Goal: Transaction & Acquisition: Purchase product/service

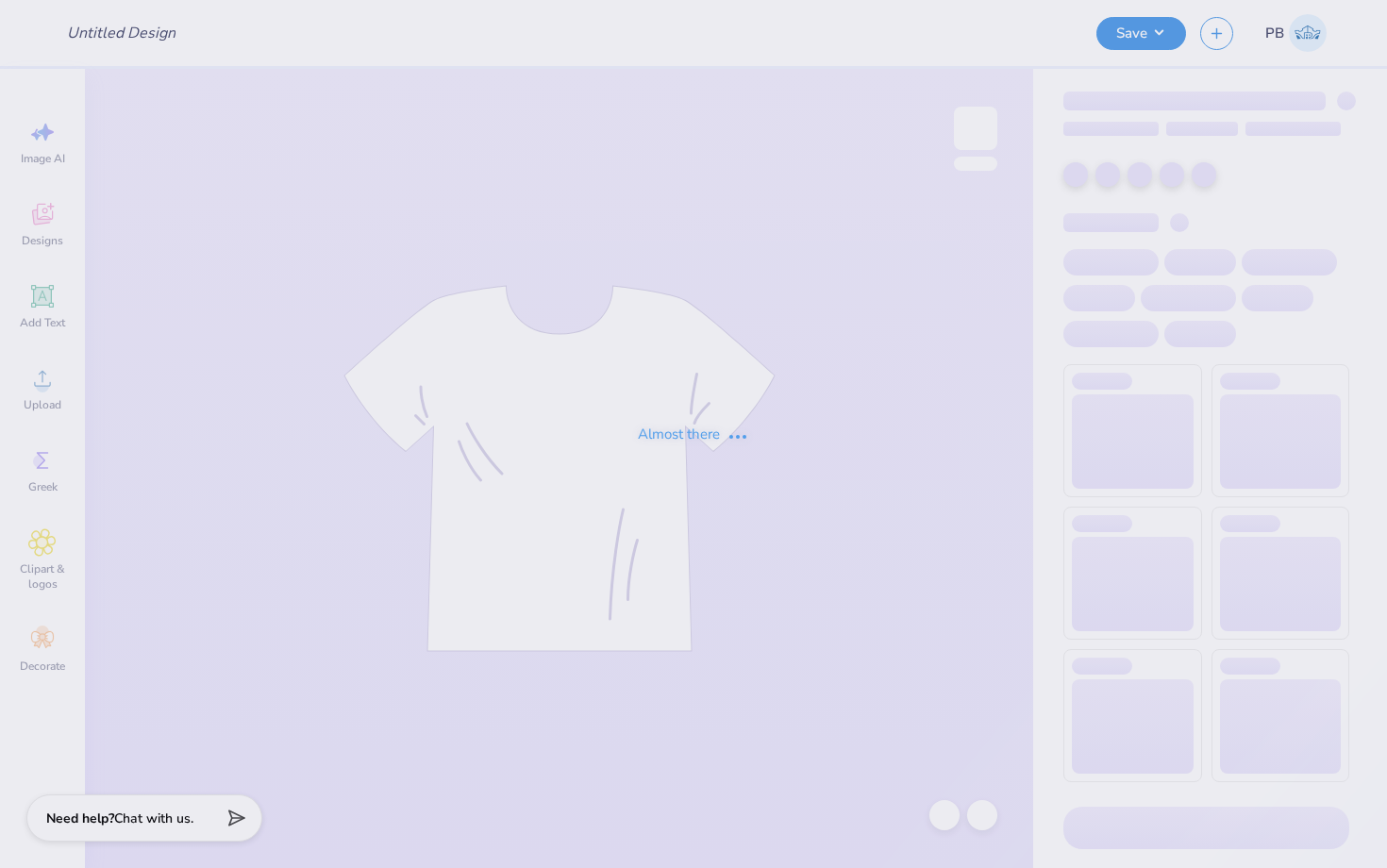
type input "KD FALL LINE BOAT TOTE"
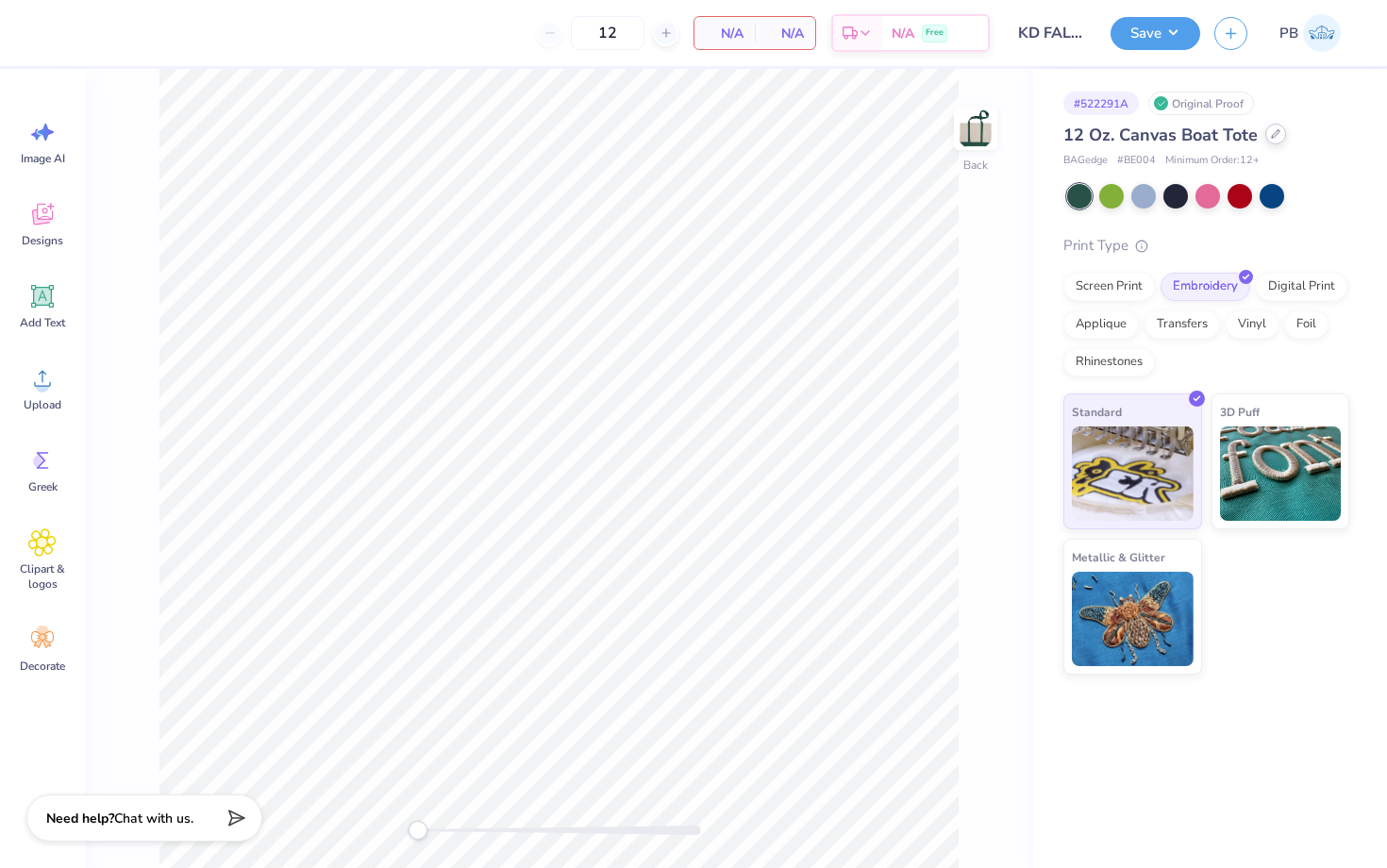
click at [1275, 132] on icon at bounding box center [1275, 134] width 10 height 10
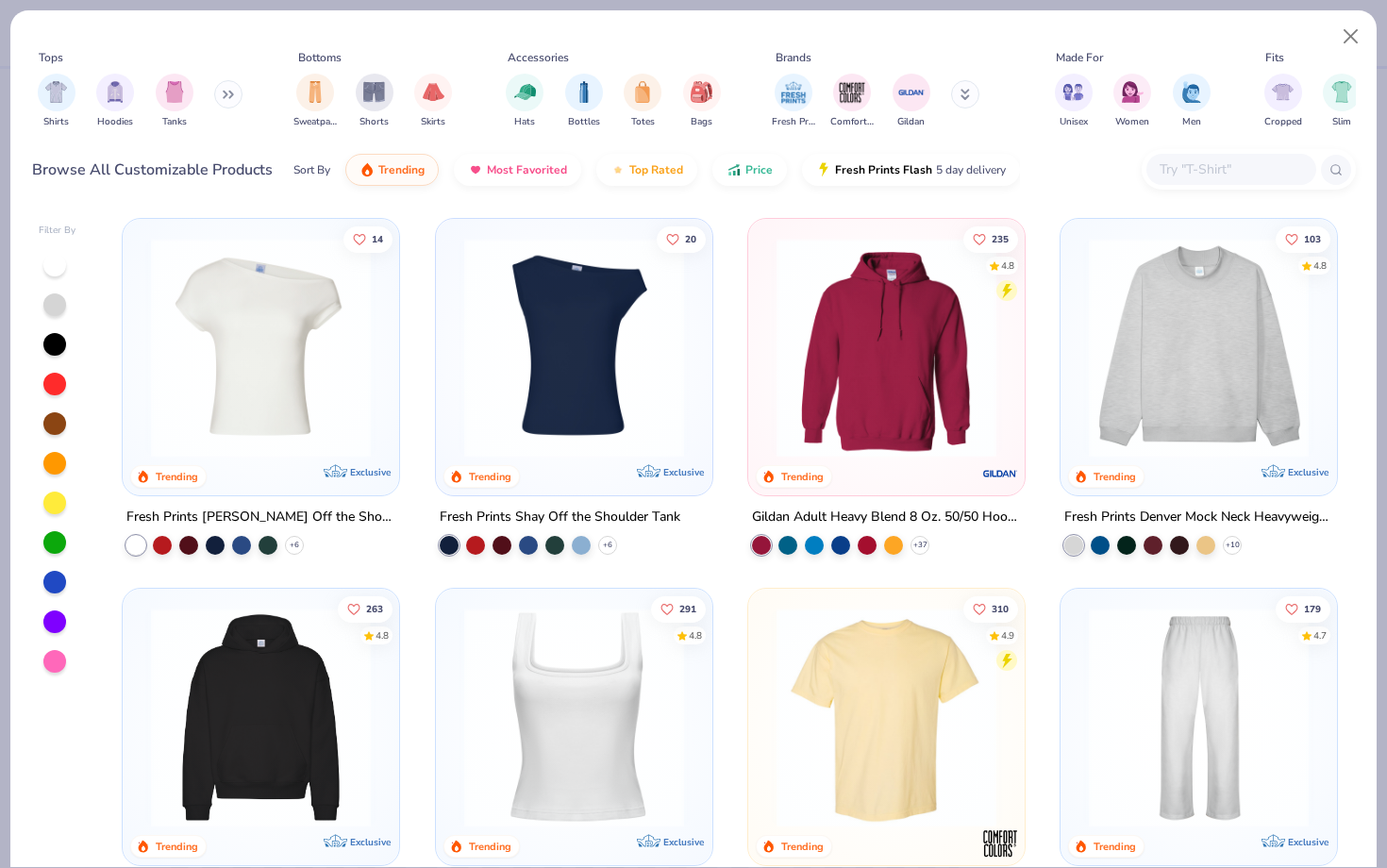
click at [1167, 181] on div at bounding box center [1231, 169] width 170 height 32
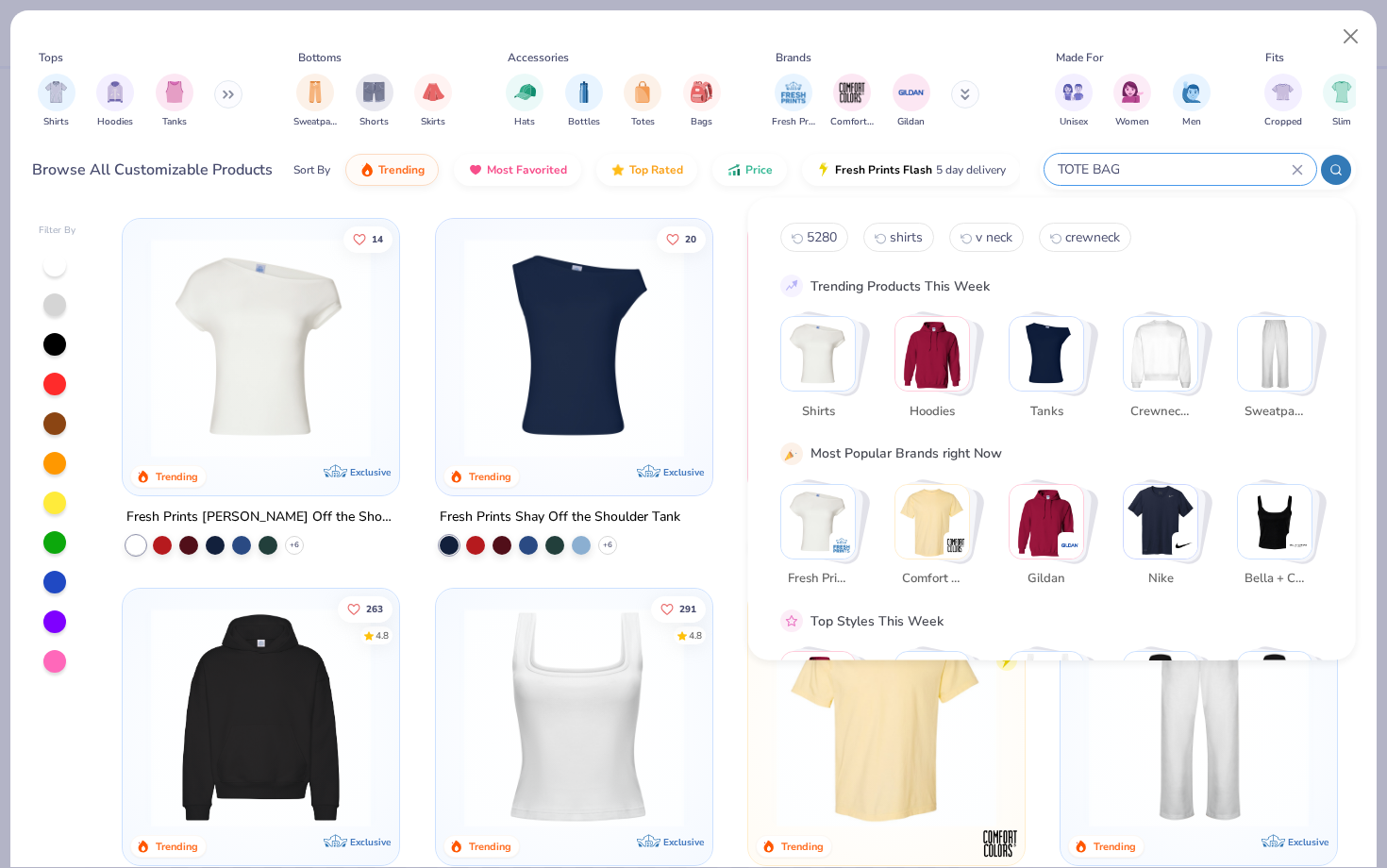
type input "TOTE BAG"
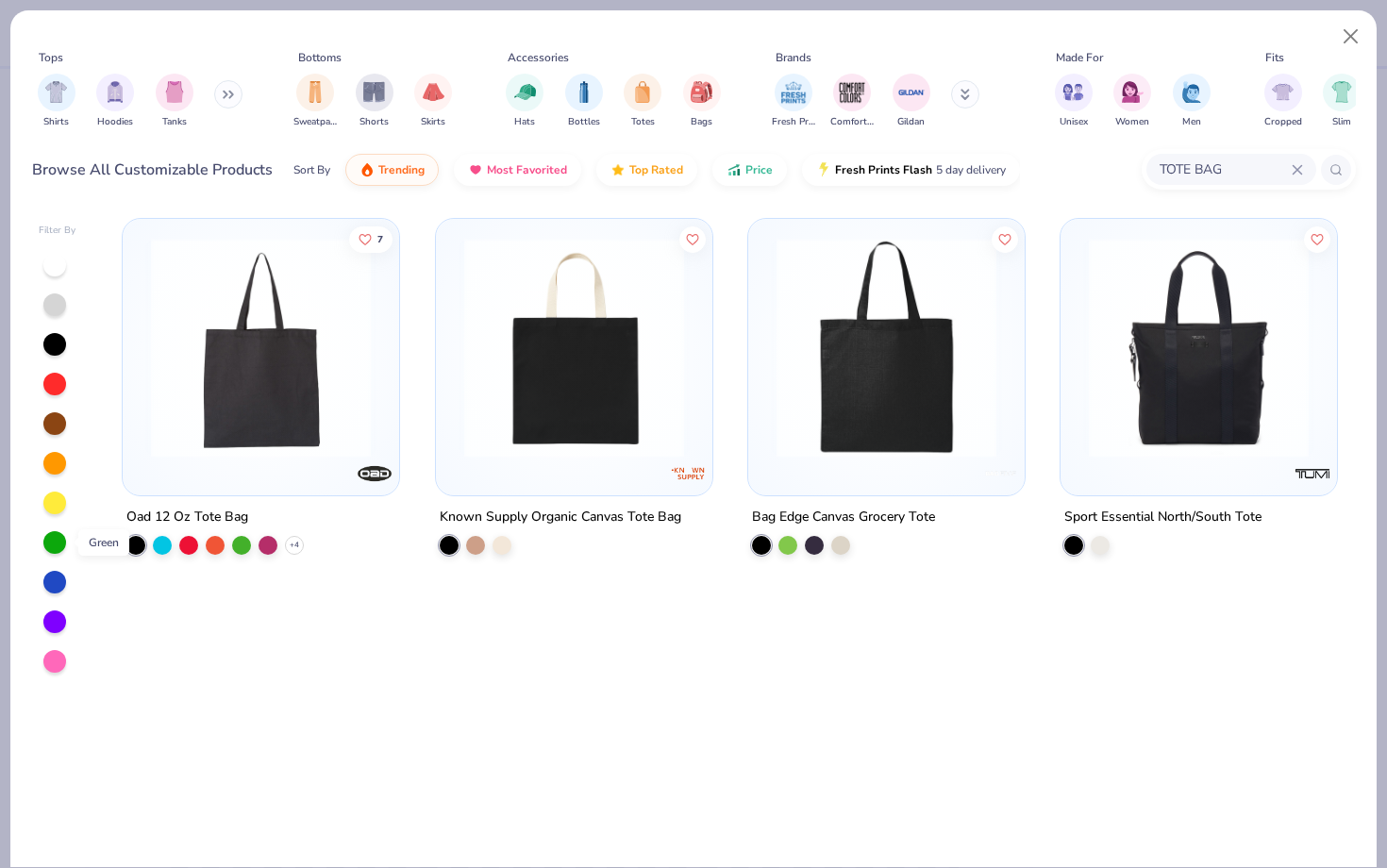
click at [48, 548] on div at bounding box center [54, 542] width 23 height 23
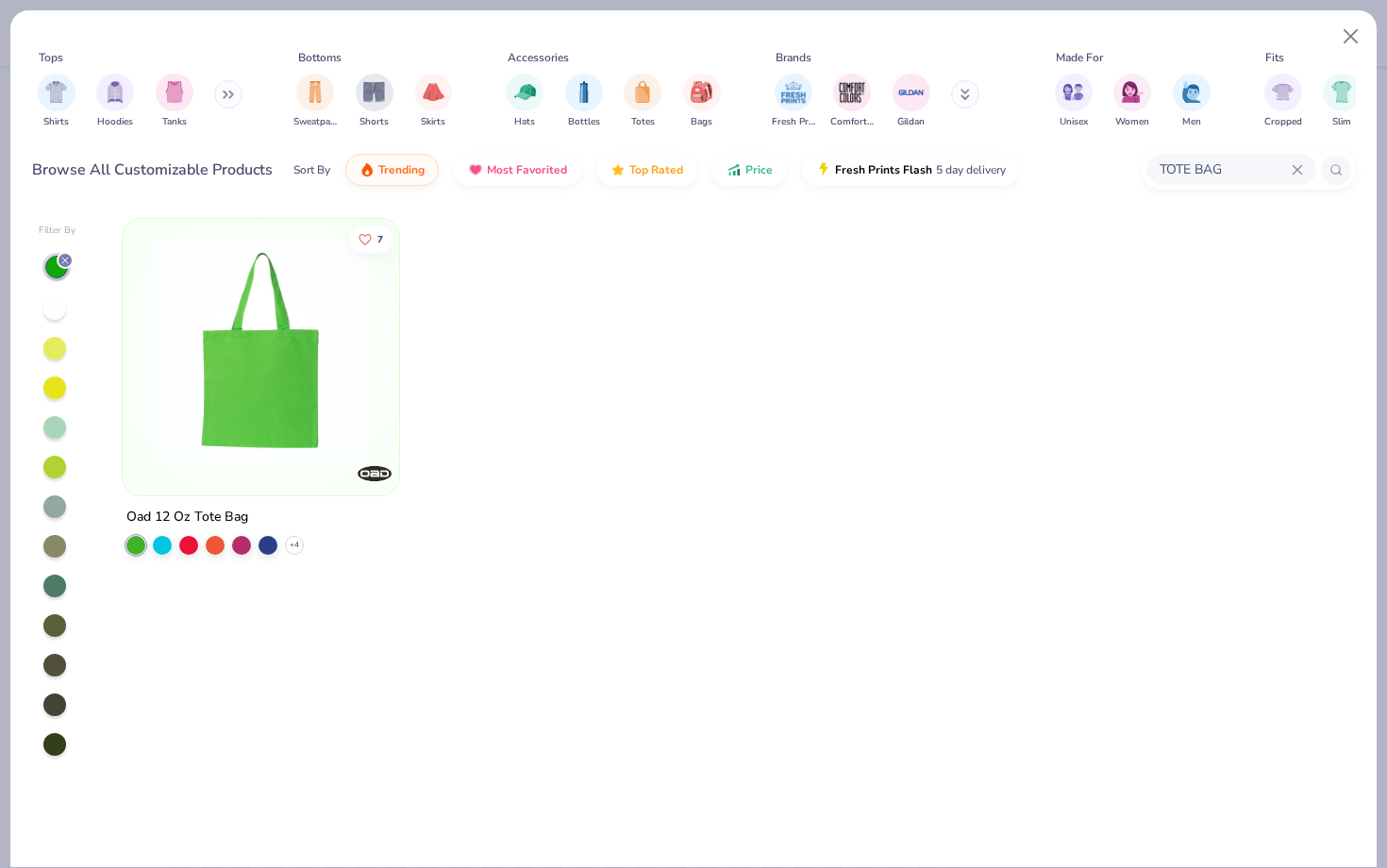
click at [52, 662] on div at bounding box center [54, 665] width 23 height 23
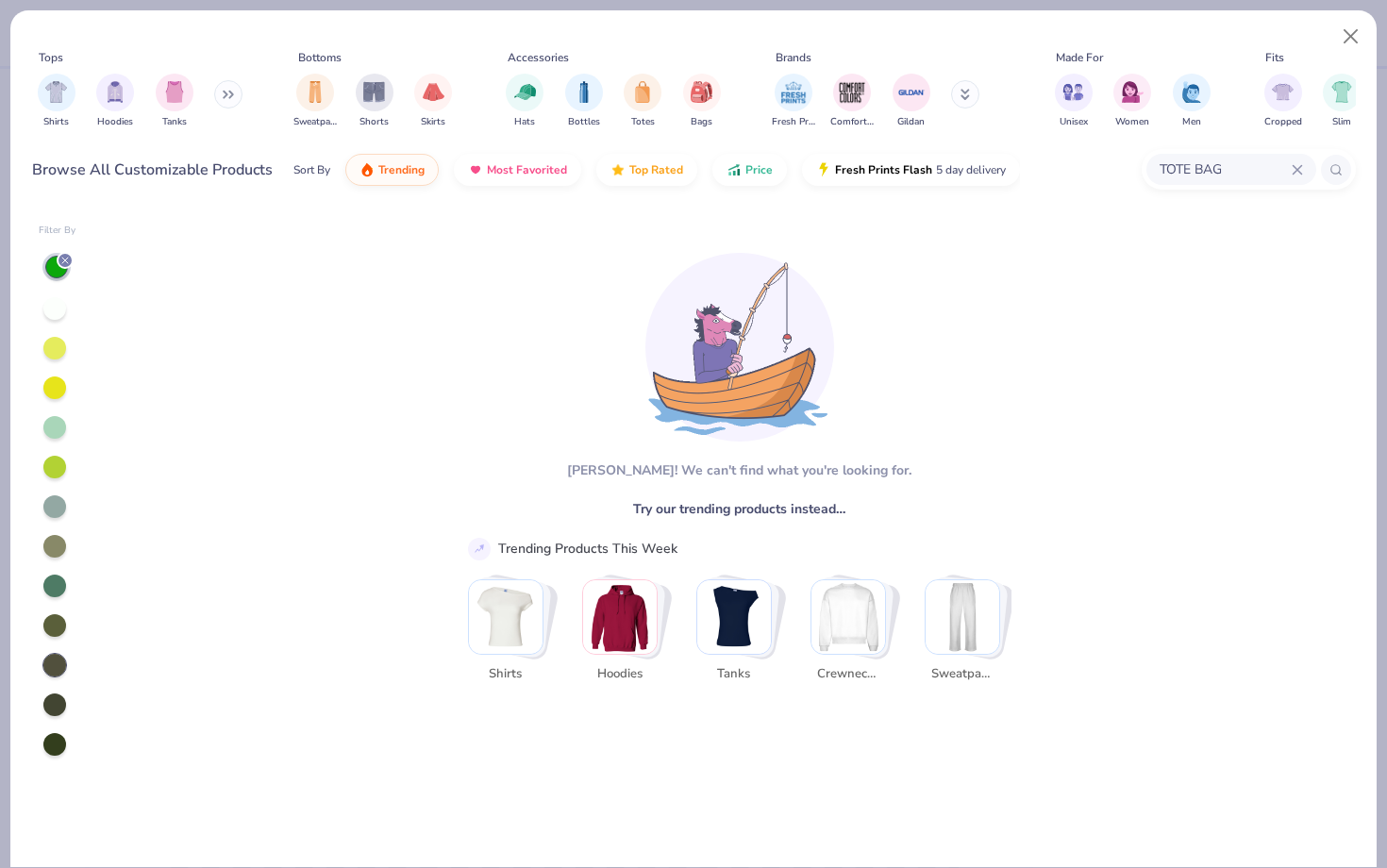
click at [1300, 166] on icon at bounding box center [1296, 169] width 9 height 9
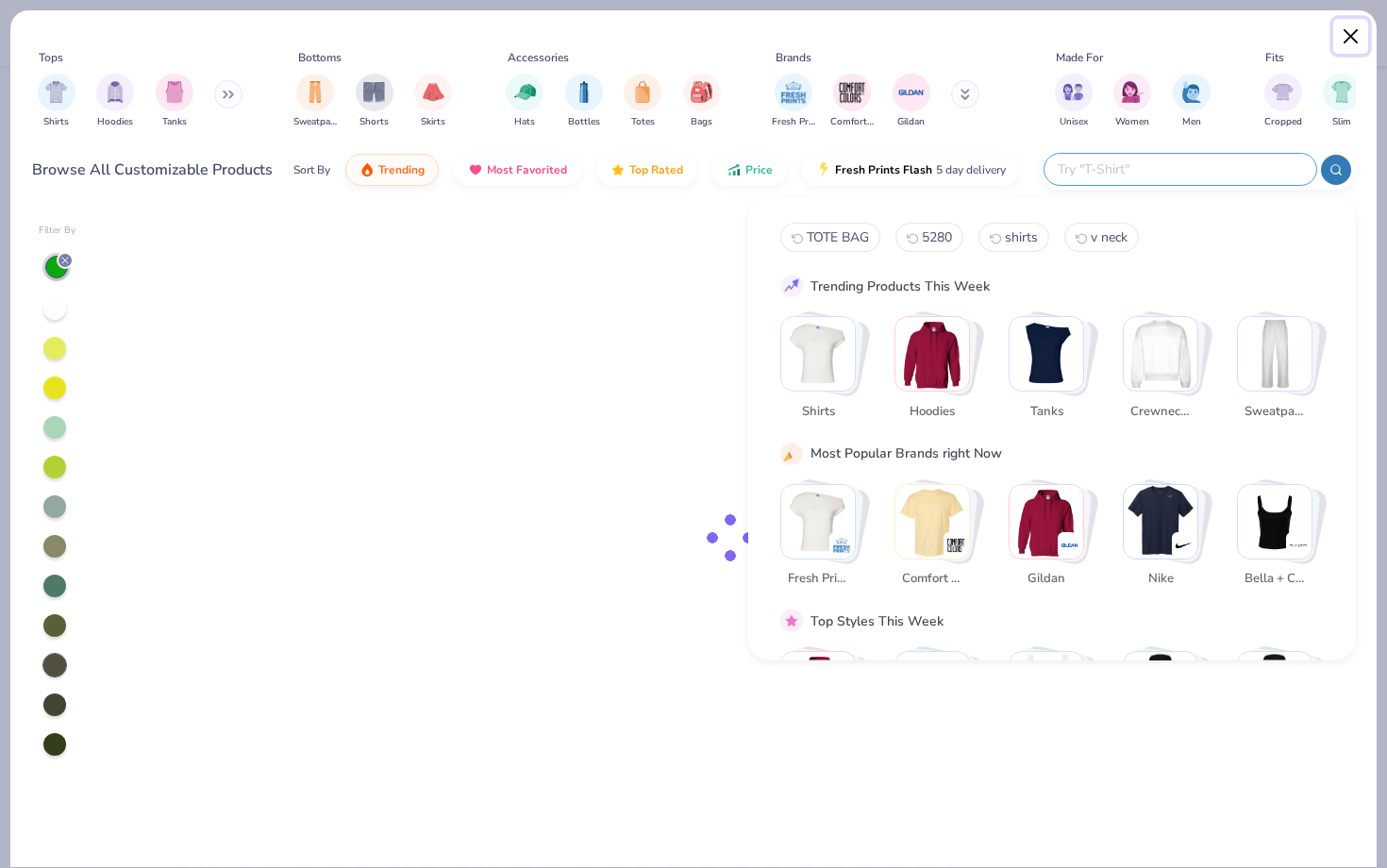
click at [1356, 33] on button "Close" at bounding box center [1352, 37] width 36 height 36
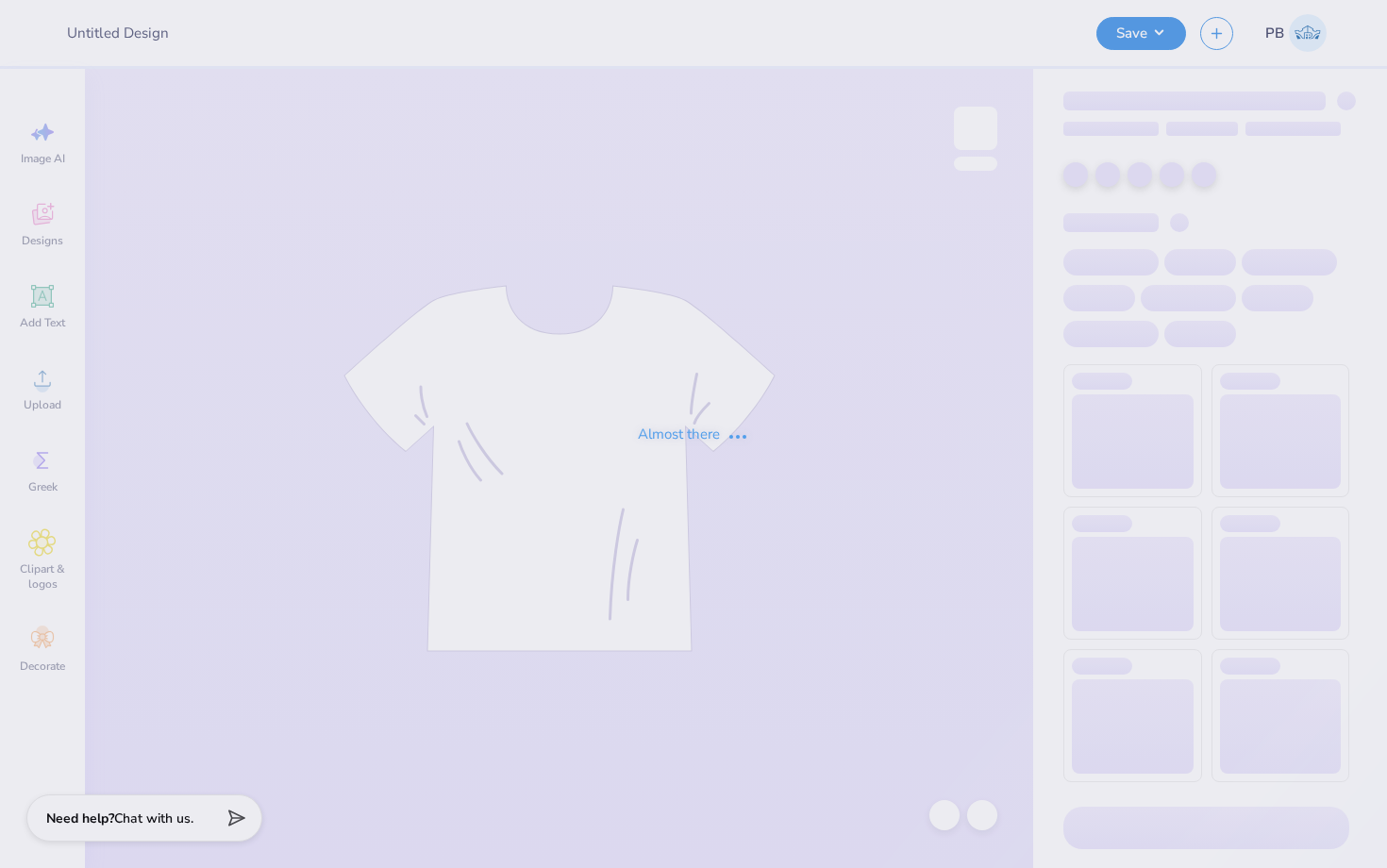
type input "KD FALL LINE BOAT TOTE"
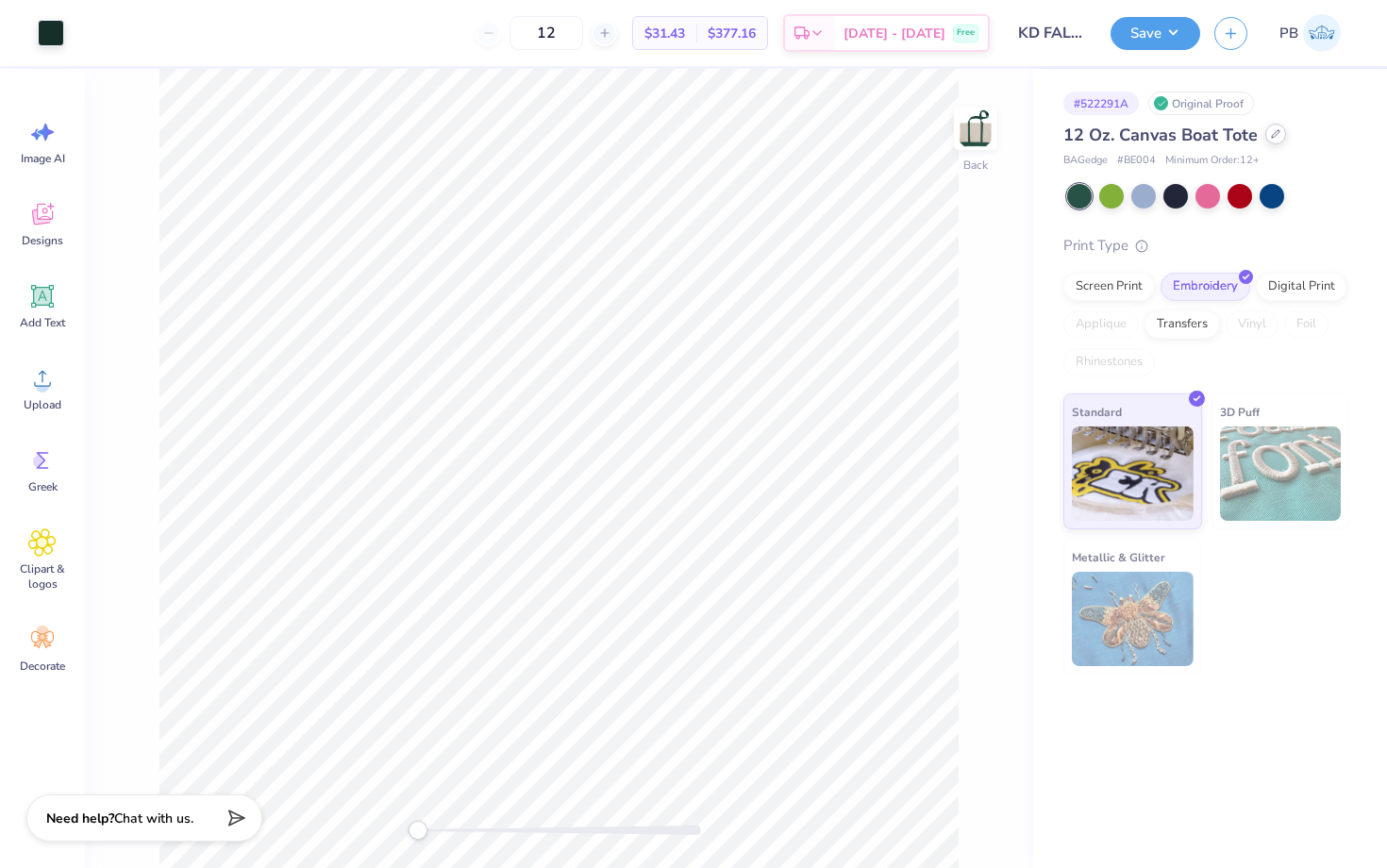
click at [1277, 130] on icon at bounding box center [1275, 134] width 10 height 10
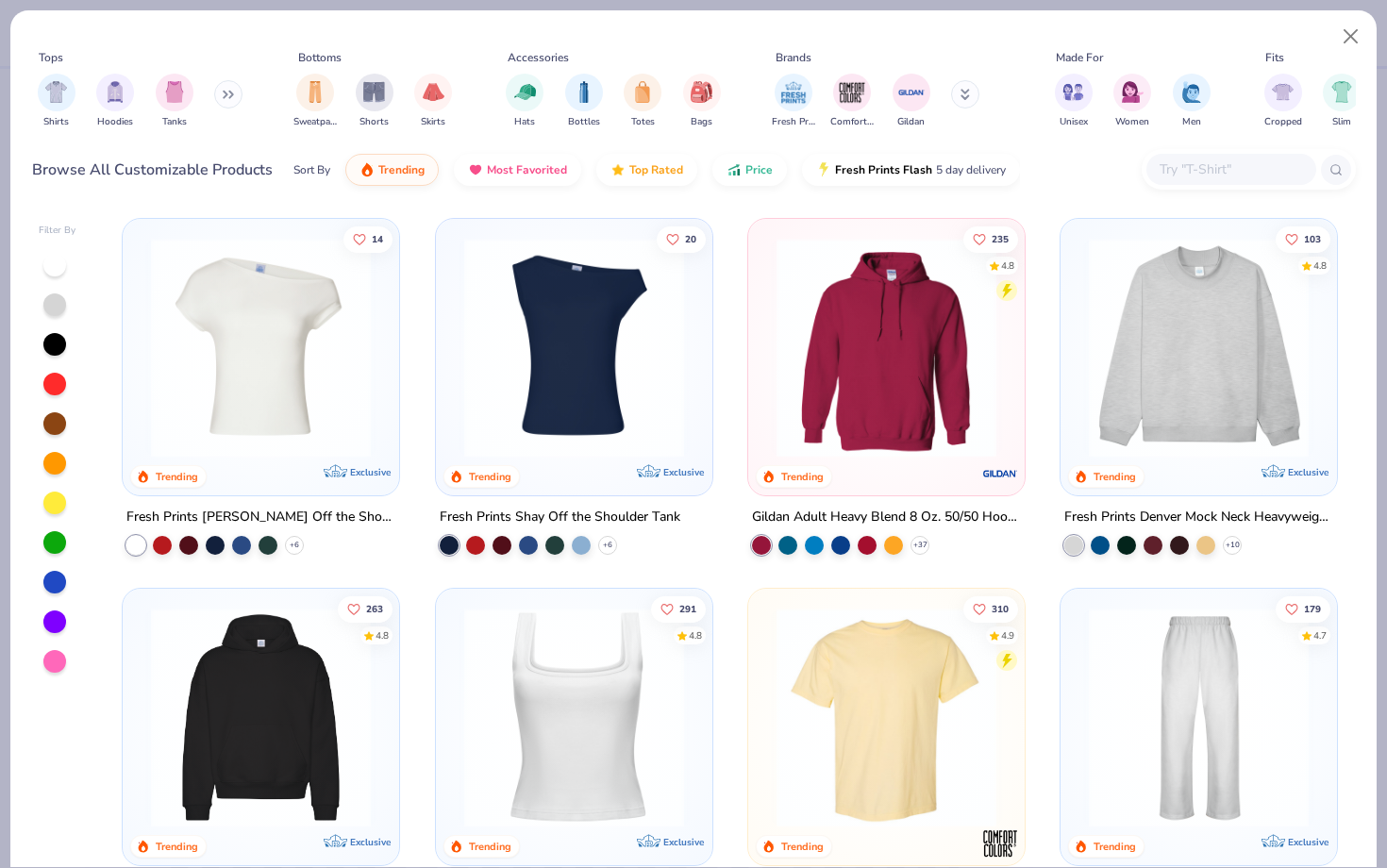
click at [1224, 181] on div at bounding box center [1231, 169] width 170 height 32
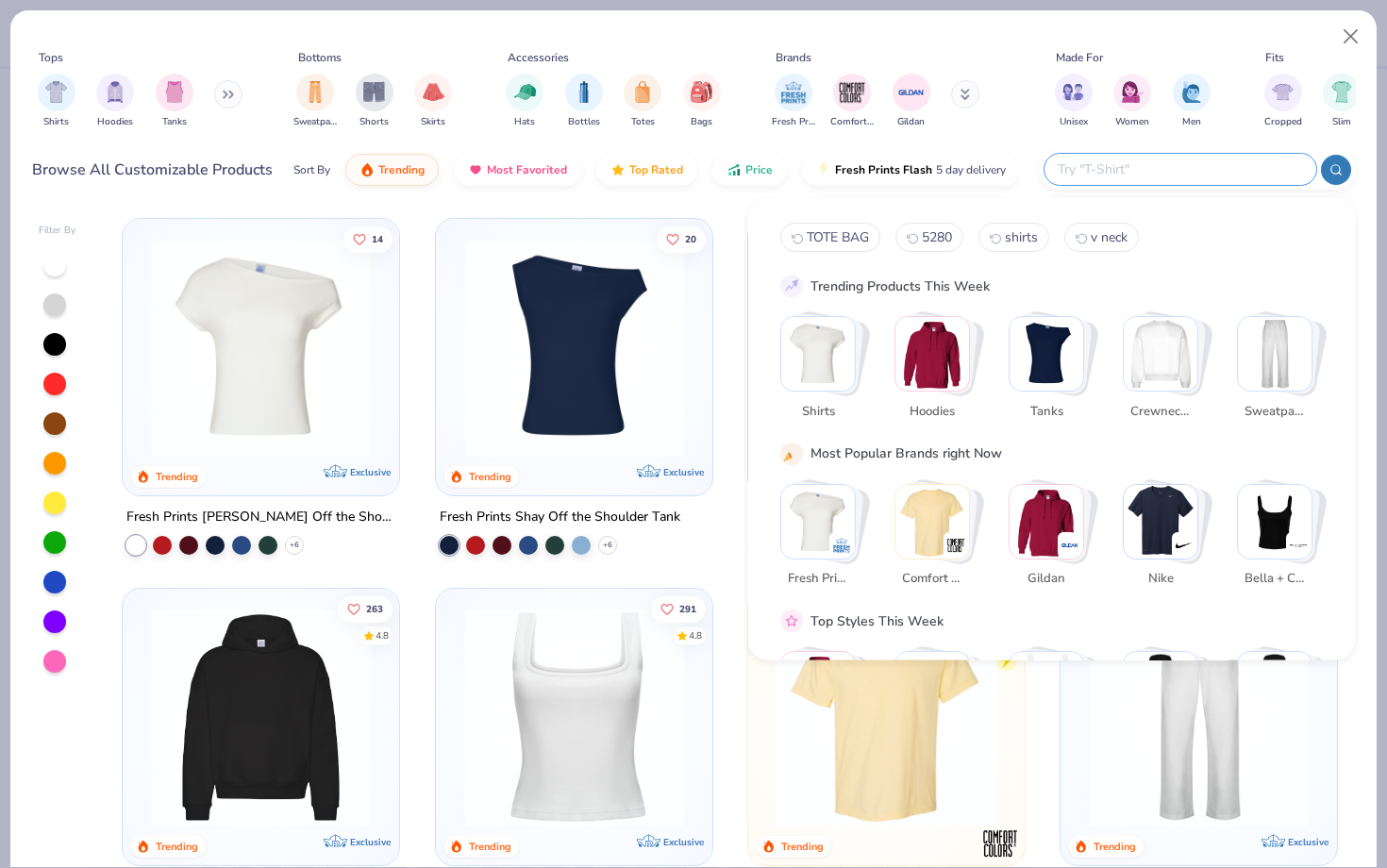
paste input "B400"
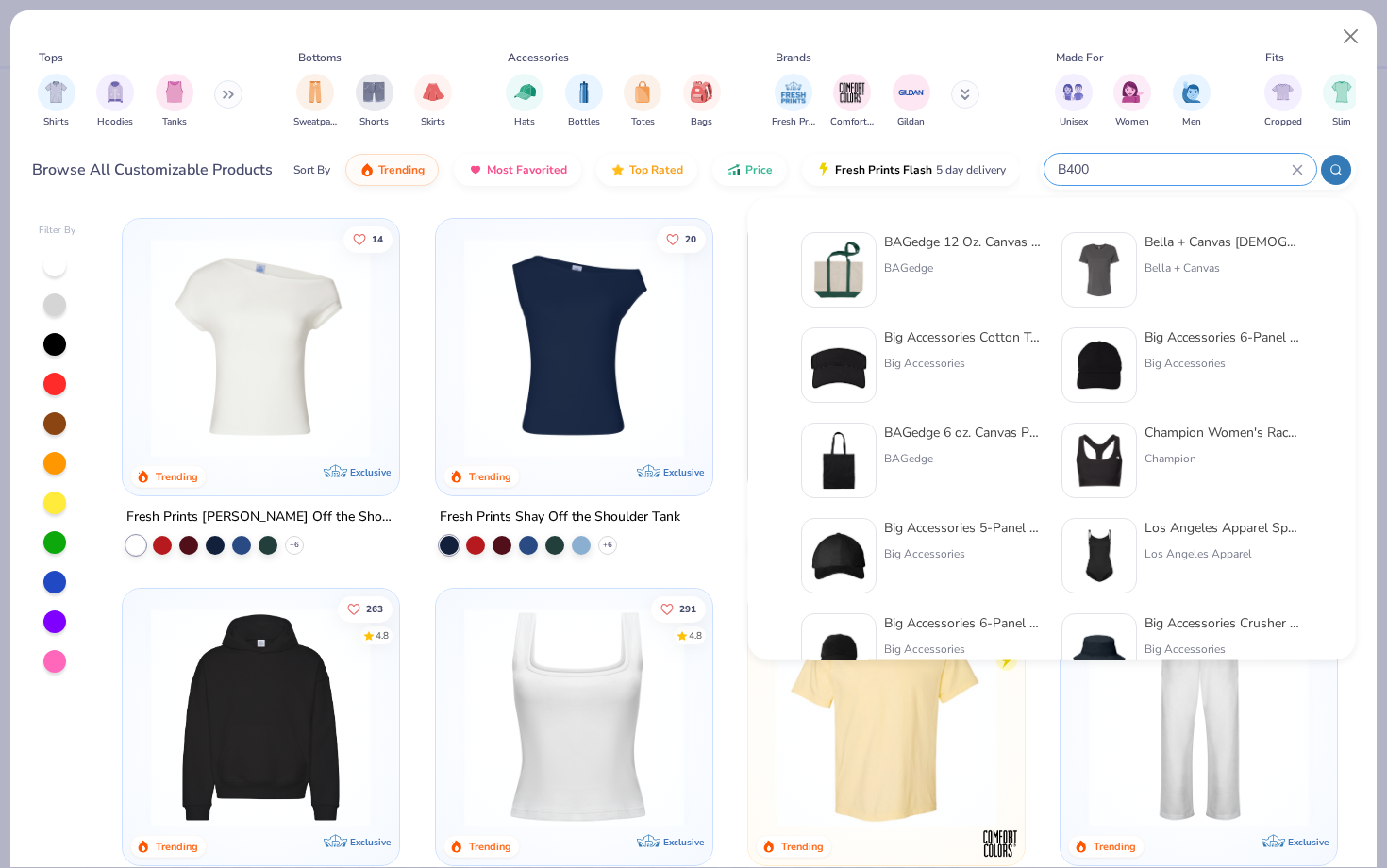
type input "B400"
click at [860, 251] on img at bounding box center [838, 269] width 58 height 58
